Goal: Task Accomplishment & Management: Complete application form

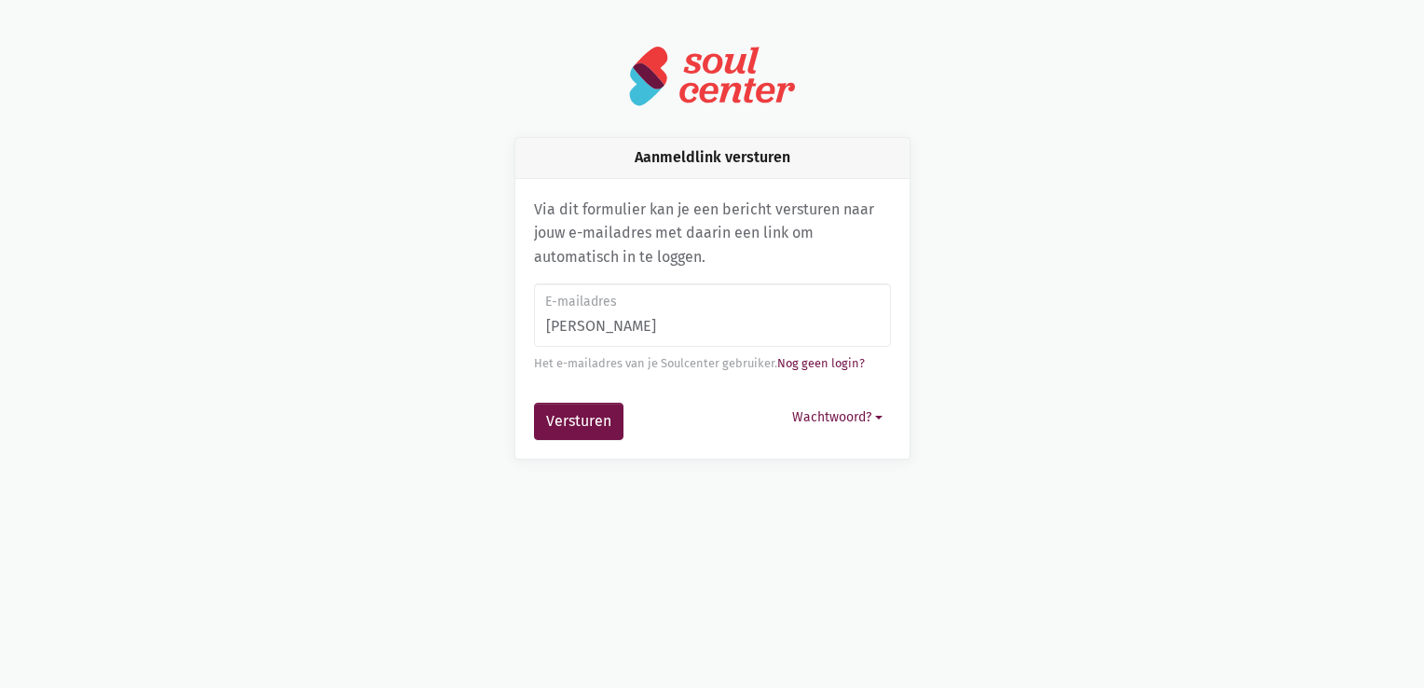
type input "[PERSON_NAME][EMAIL_ADDRESS][DOMAIN_NAME]"
click at [574, 428] on button "Versturen" at bounding box center [578, 421] width 89 height 37
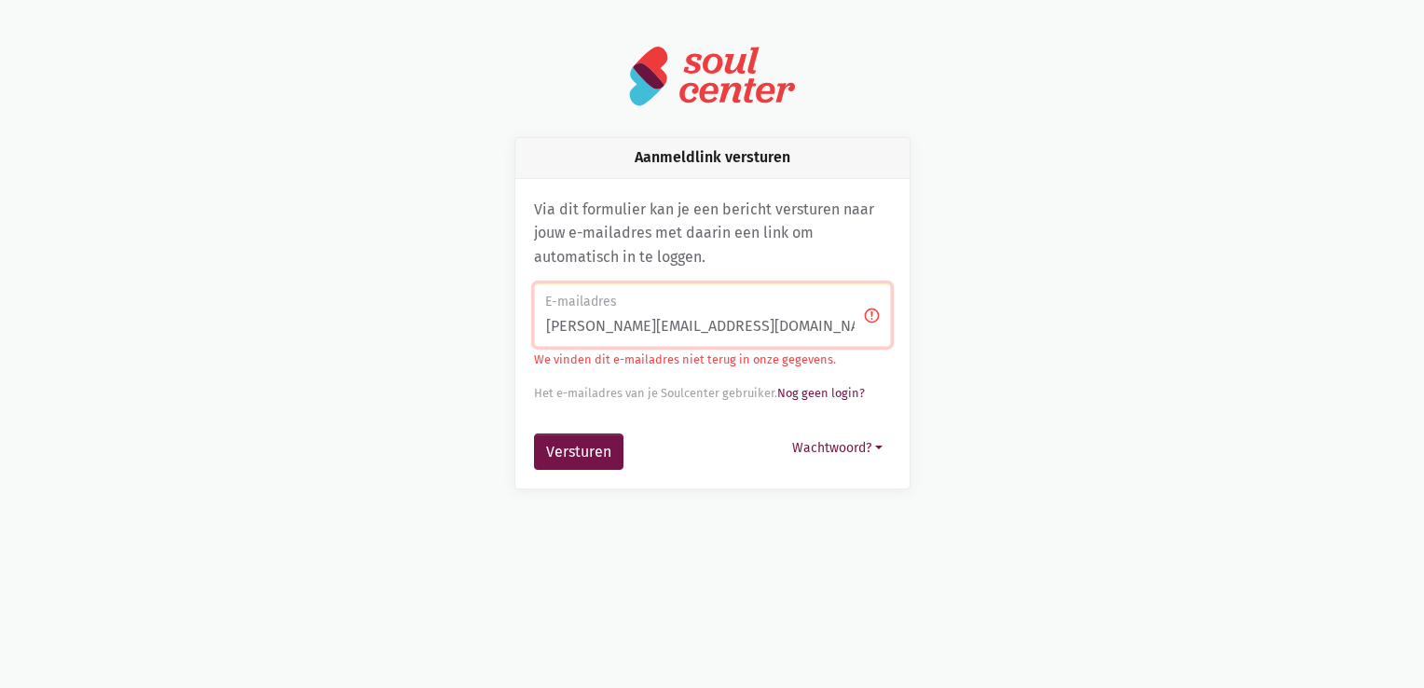
click at [766, 320] on input "[PERSON_NAME][EMAIL_ADDRESS][DOMAIN_NAME]" at bounding box center [712, 314] width 357 height 63
drag, startPoint x: 743, startPoint y: 323, endPoint x: 496, endPoint y: 330, distance: 247.1
click at [496, 330] on div "Aanmeldlink versturen Via dit formulier kan je een bericht versturen naar jouw …" at bounding box center [712, 313] width 443 height 352
